Goal: Subscribe to service/newsletter

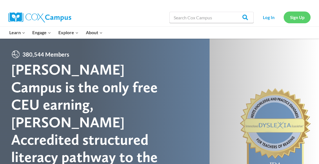
click at [292, 20] on link "Sign Up" at bounding box center [297, 18] width 27 height 12
